Goal: Check status: Check status

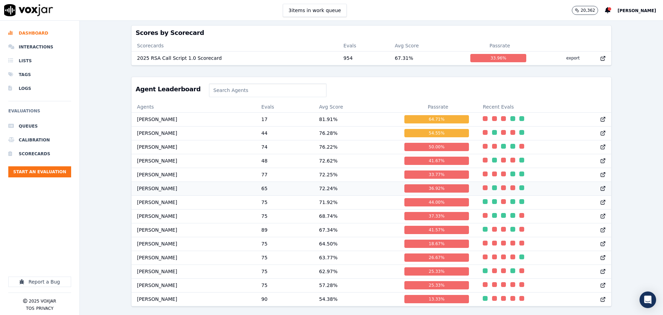
scroll to position [0, 0]
click at [148, 112] on td "[PERSON_NAME]" at bounding box center [194, 119] width 124 height 14
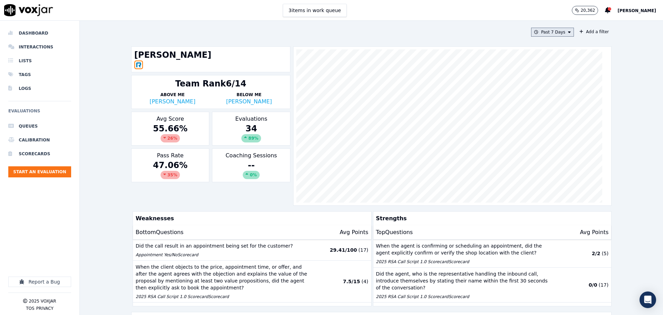
click at [546, 35] on button "Past 7 Days" at bounding box center [552, 32] width 43 height 9
click at [544, 87] on div "This Month" at bounding box center [553, 87] width 23 height 6
click at [557, 117] on button "Add" at bounding box center [563, 111] width 13 height 11
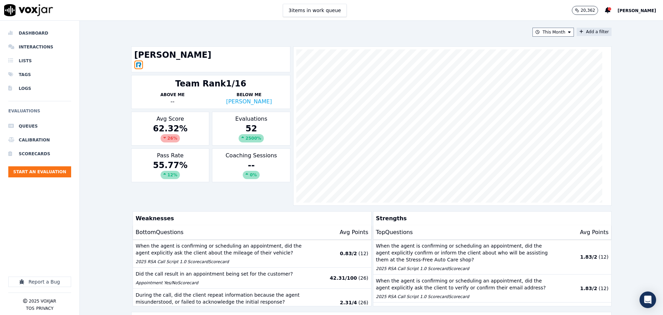
click at [577, 31] on button "Add a filter" at bounding box center [594, 32] width 35 height 8
click at [446, 67] on button "Fields" at bounding box center [458, 65] width 66 height 12
click at [440, 132] on div "scorecard" at bounding box center [447, 135] width 20 height 6
click at [465, 80] on button "Fields" at bounding box center [466, 79] width 66 height 12
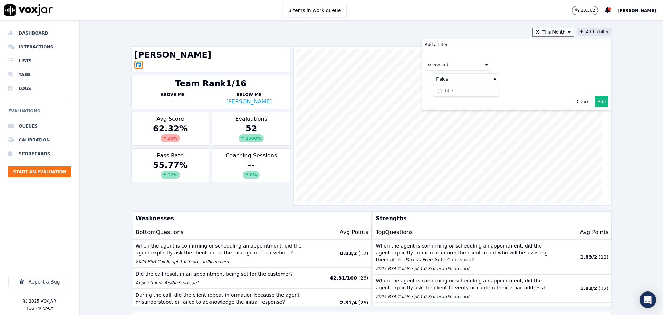
click at [453, 92] on label "title" at bounding box center [466, 91] width 63 height 8
click at [515, 74] on button at bounding box center [551, 78] width 99 height 10
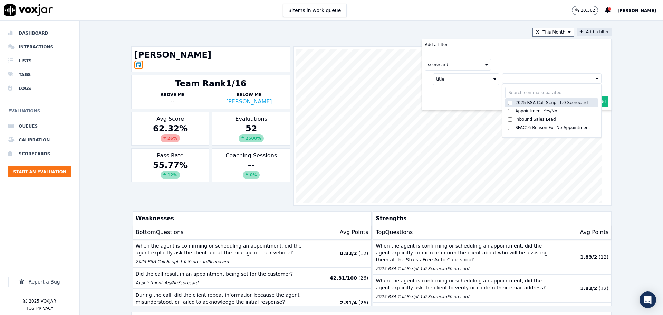
drag, startPoint x: 513, startPoint y: 102, endPoint x: 534, endPoint y: 102, distance: 21.4
click at [515, 102] on div "2025 RSA Call Script 1.0 Scorecard" at bounding box center [551, 103] width 73 height 6
click at [596, 118] on button "Add" at bounding box center [601, 118] width 13 height 11
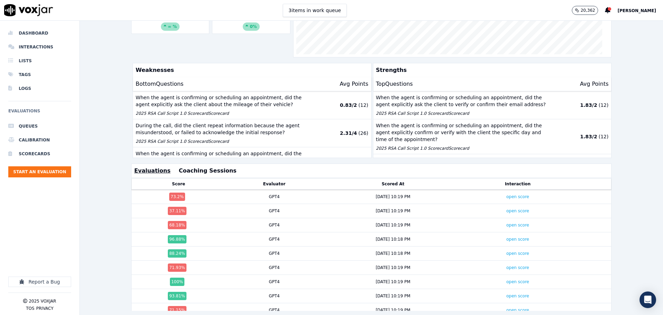
scroll to position [173, 0]
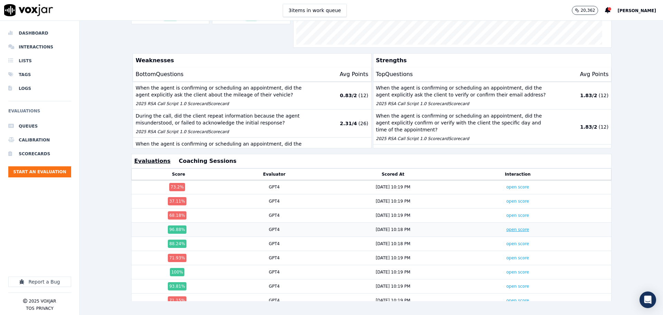
click at [506, 227] on link "open score" at bounding box center [517, 229] width 23 height 5
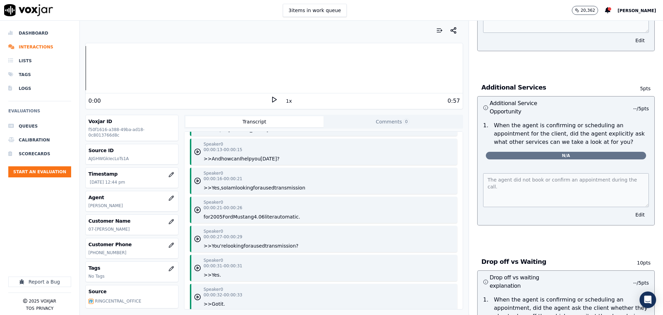
scroll to position [138, 0]
